Goal: Task Accomplishment & Management: Use online tool/utility

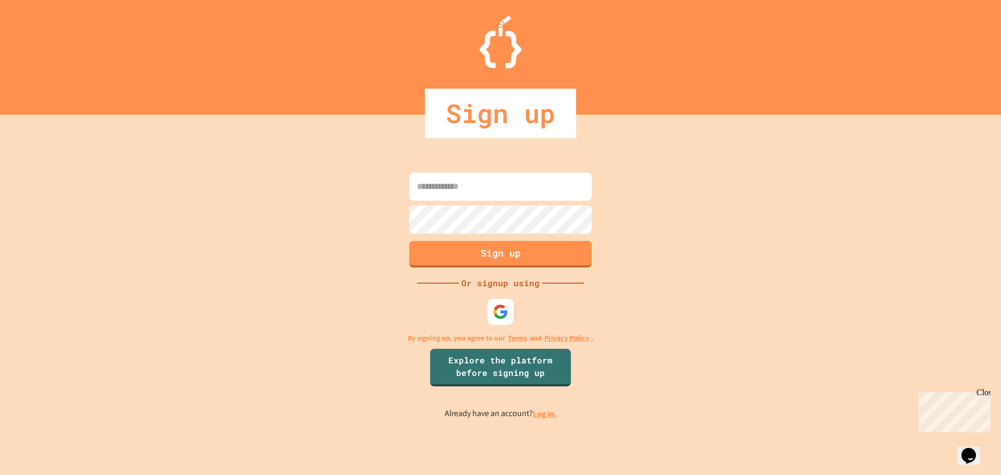
click at [484, 185] on input at bounding box center [500, 187] width 182 height 28
type input "*****"
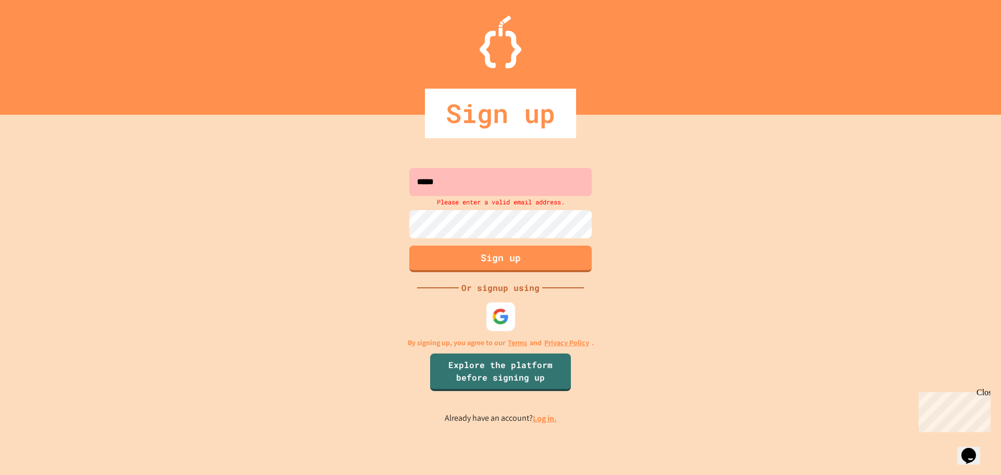
click at [504, 319] on img at bounding box center [500, 316] width 17 height 17
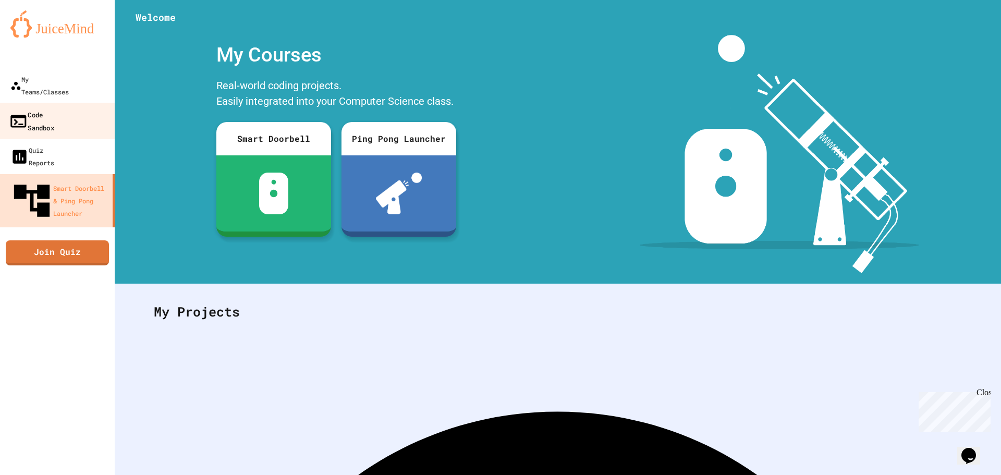
click at [54, 108] on div "Code Sandbox" at bounding box center [31, 121] width 45 height 26
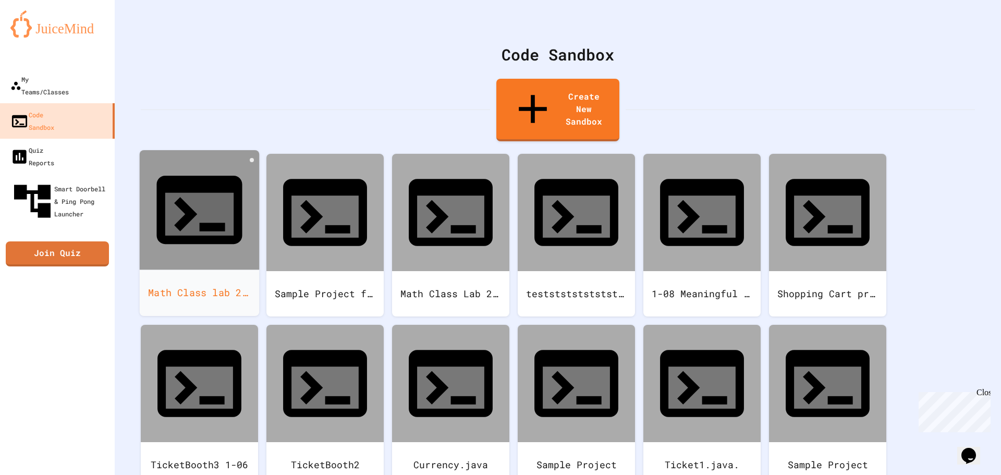
click at [186, 270] on div "Math Class lab 2.03" at bounding box center [200, 293] width 120 height 46
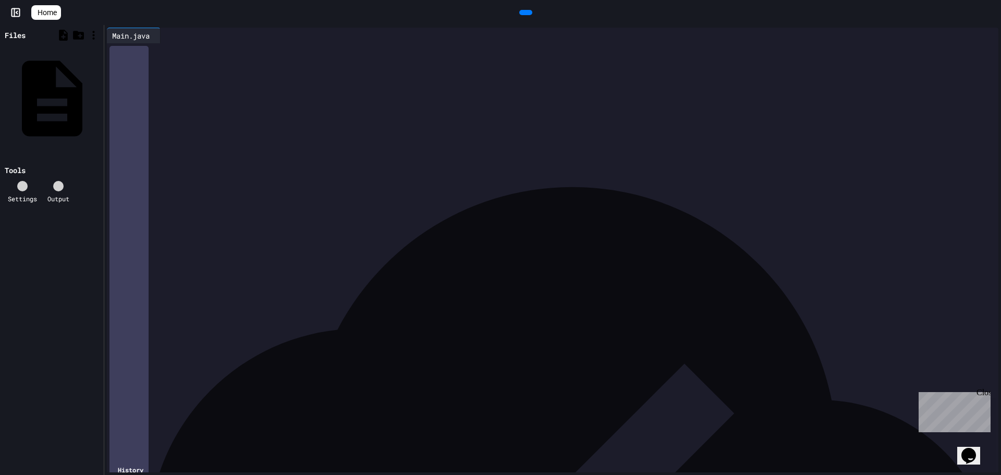
click at [524, 13] on icon at bounding box center [524, 13] width 0 height 0
